Goal: Find specific page/section: Find specific page/section

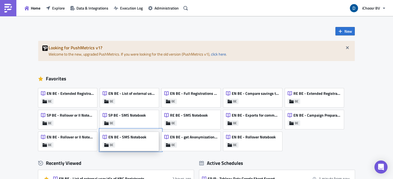
click at [139, 139] on span "EN BE - SMS Notebook" at bounding box center [127, 137] width 38 height 5
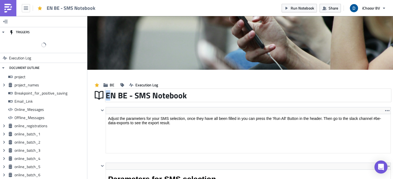
scroll to position [62, 284]
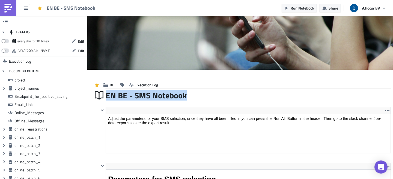
drag, startPoint x: 191, startPoint y: 97, endPoint x: 184, endPoint y: 95, distance: 6.8
click at [184, 95] on div "EN BE - SMS Notebook" at bounding box center [248, 95] width 285 height 13
copy span "EN BE - SMS Notebook"
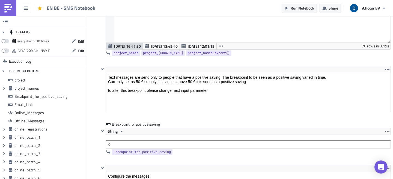
scroll to position [491, 0]
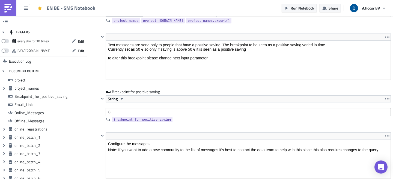
click at [240, 5] on div "EN BE - SMS Notebook Run Notebook Share iChoosr BV" at bounding box center [196, 8] width 393 height 16
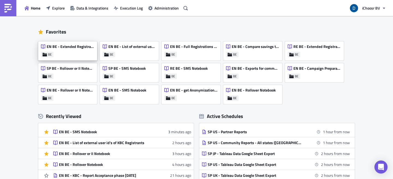
scroll to position [46, 0]
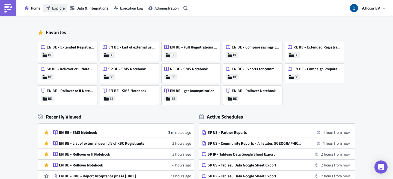
click at [61, 11] on span "Explore" at bounding box center [58, 8] width 13 height 6
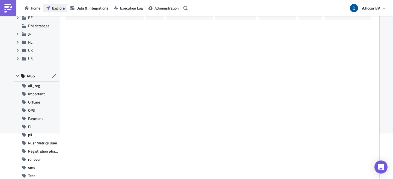
scroll to position [46, 0]
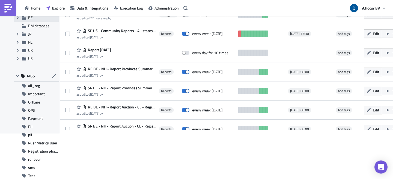
click at [28, 20] on div "Expand group BE" at bounding box center [36, 18] width 45 height 8
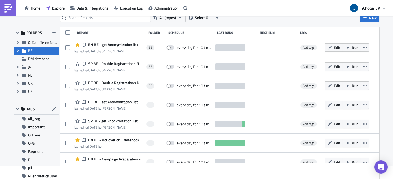
scroll to position [0, 0]
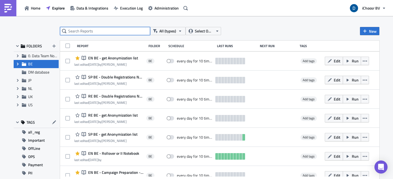
click at [99, 28] on input "text" at bounding box center [105, 31] width 90 height 8
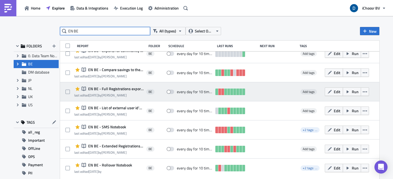
scroll to position [66, 0]
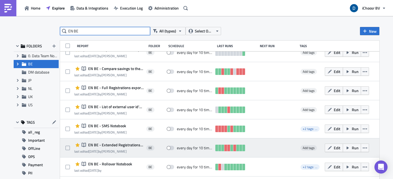
type input "EN BE"
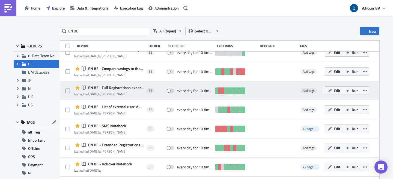
click at [122, 89] on span "EN BE - Full Registrations export for project/community" at bounding box center [115, 87] width 57 height 5
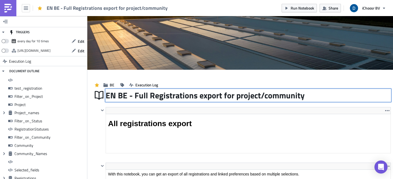
drag, startPoint x: 310, startPoint y: 97, endPoint x: 112, endPoint y: 96, distance: 198.9
click at [112, 96] on div "EN BE - Full Registrations export for project/community EN BE - Full Registrati…" at bounding box center [248, 95] width 285 height 13
click at [109, 96] on input "EN BE - Full Registrations export for project/community" at bounding box center [206, 95] width 200 height 10
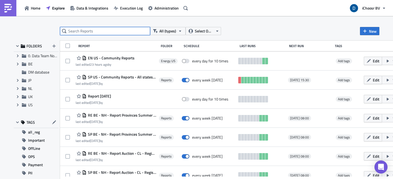
click at [131, 34] on input "text" at bounding box center [105, 31] width 90 height 8
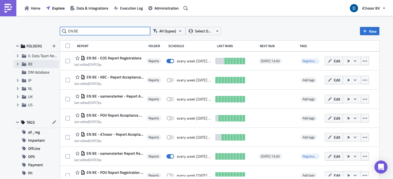
type input "EN BE"
click at [28, 63] on span "BE" at bounding box center [30, 64] width 5 height 6
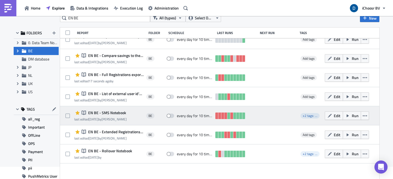
scroll to position [14, 0]
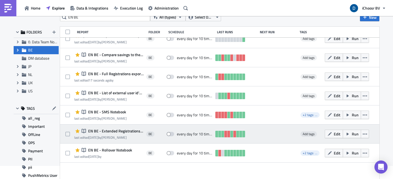
click at [127, 131] on span "EN BE - Extended Registrations export" at bounding box center [115, 131] width 57 height 5
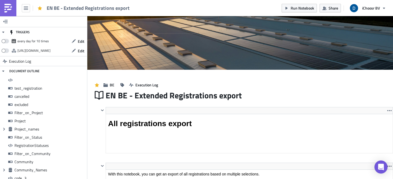
scroll to position [62, 286]
click at [178, 94] on div "EN BE - Extended Registrations export" at bounding box center [249, 95] width 287 height 13
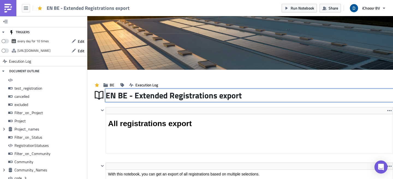
click at [178, 94] on input "EN BE - Extended Registrations export" at bounding box center [175, 95] width 138 height 10
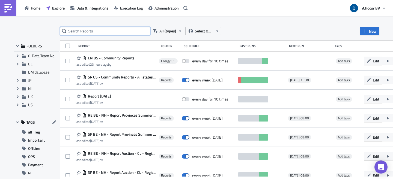
click at [107, 33] on input "text" at bounding box center [105, 31] width 90 height 8
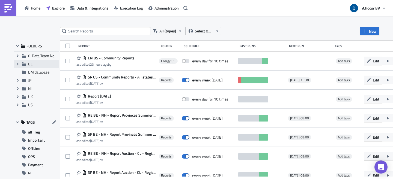
click at [20, 66] on div "Expand group BE" at bounding box center [36, 64] width 45 height 8
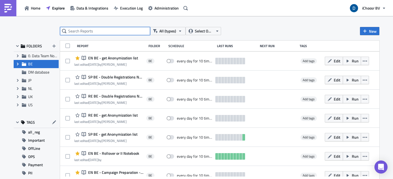
click at [78, 31] on input "text" at bounding box center [105, 31] width 90 height 8
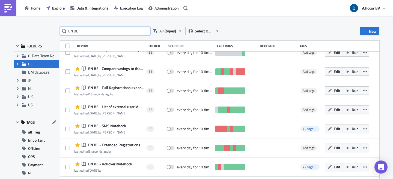
type input "EN BE"
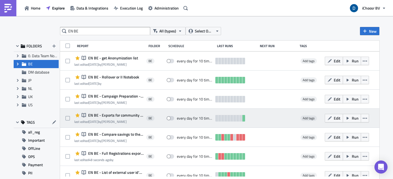
click at [130, 115] on span "EN BE - Exports for community leaders" at bounding box center [115, 115] width 57 height 5
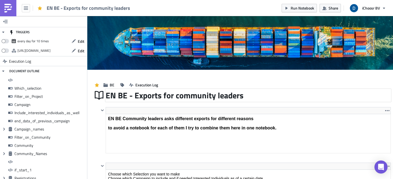
click at [178, 95] on div "EN BE - Exports for community leaders" at bounding box center [248, 95] width 285 height 13
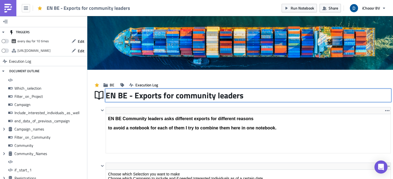
click at [178, 95] on input "EN BE - Exports for community leaders" at bounding box center [175, 95] width 139 height 10
